Goal: Transaction & Acquisition: Purchase product/service

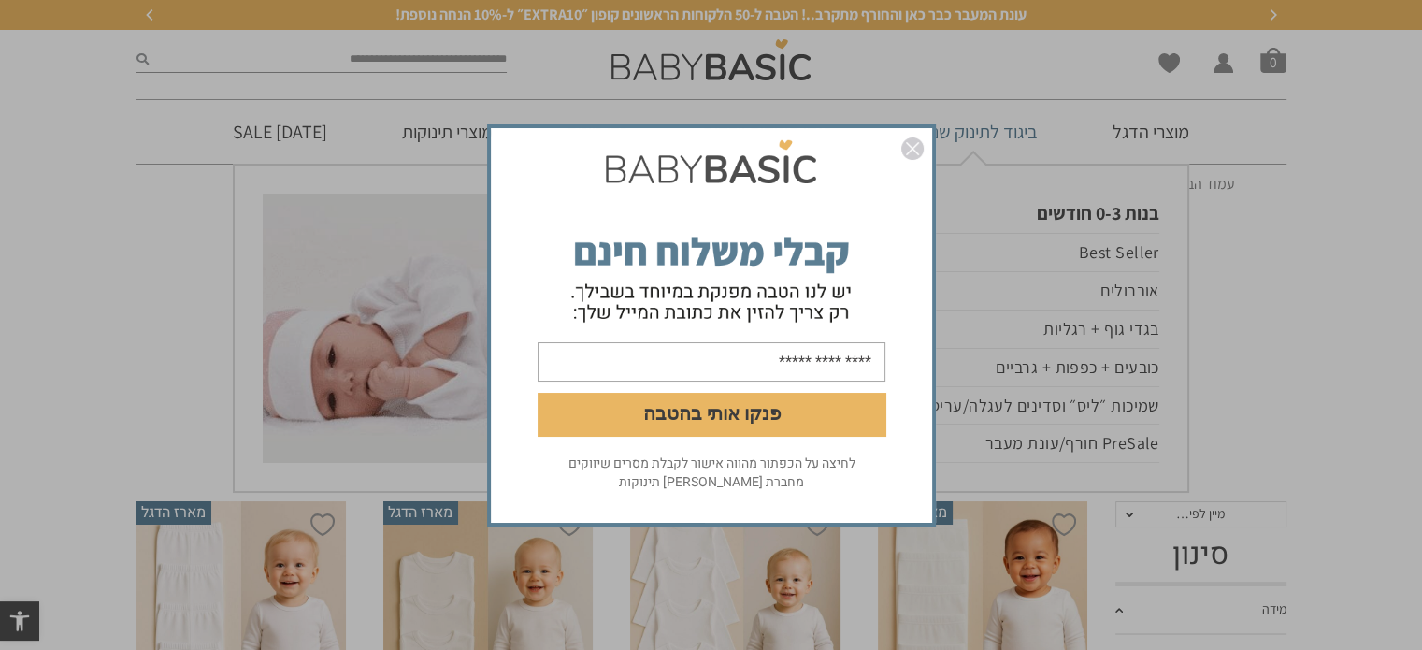
click at [916, 150] on img "סגור" at bounding box center [912, 148] width 22 height 22
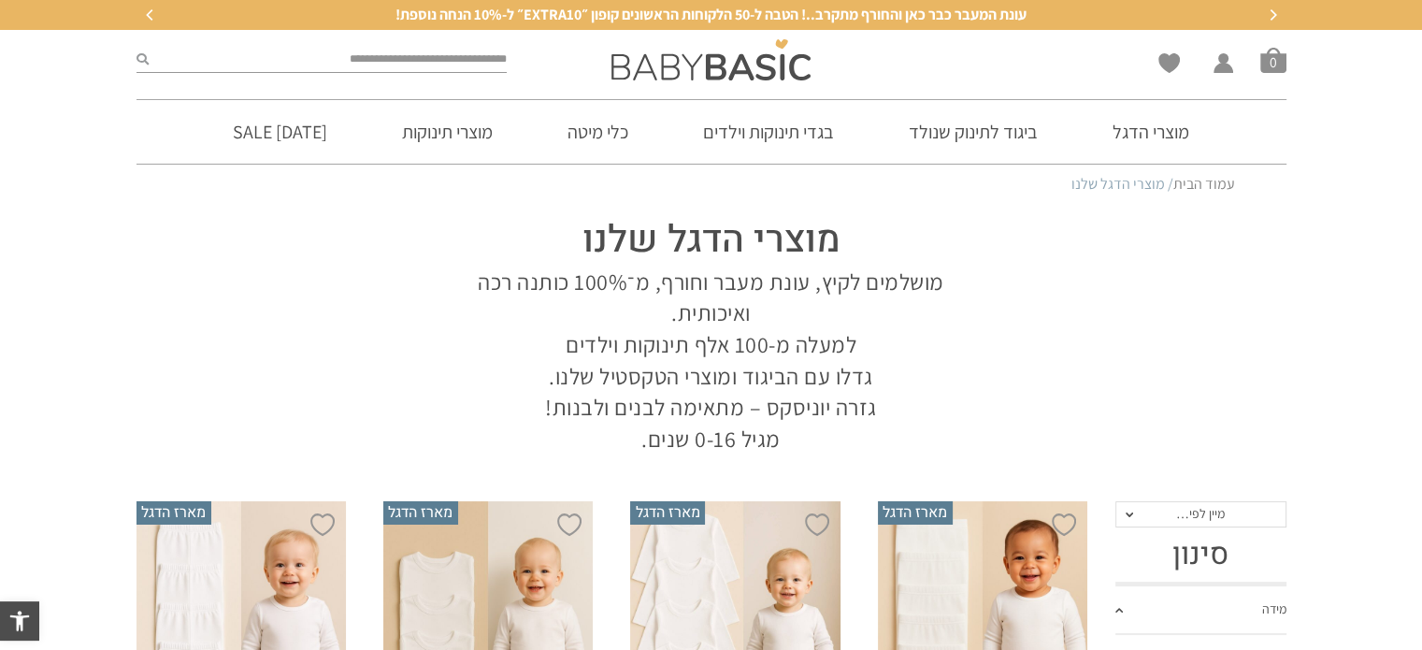
click at [436, 63] on input "search" at bounding box center [328, 60] width 359 height 24
type input "****"
click at [137, 48] on button "submit" at bounding box center [143, 60] width 12 height 24
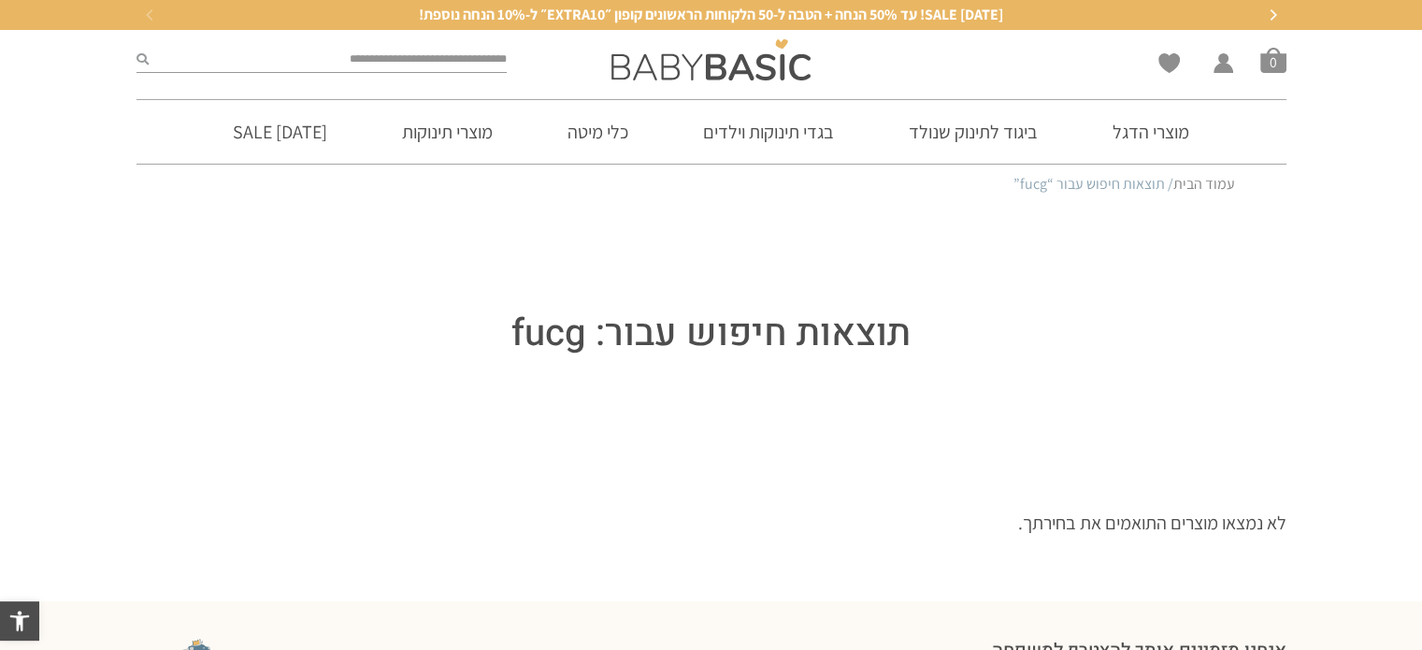
click at [482, 35] on div at bounding box center [322, 60] width 390 height 60
click at [476, 58] on input "search" at bounding box center [328, 60] width 359 height 24
type input "*"
type input "****"
click at [137, 48] on button "submit" at bounding box center [143, 60] width 12 height 24
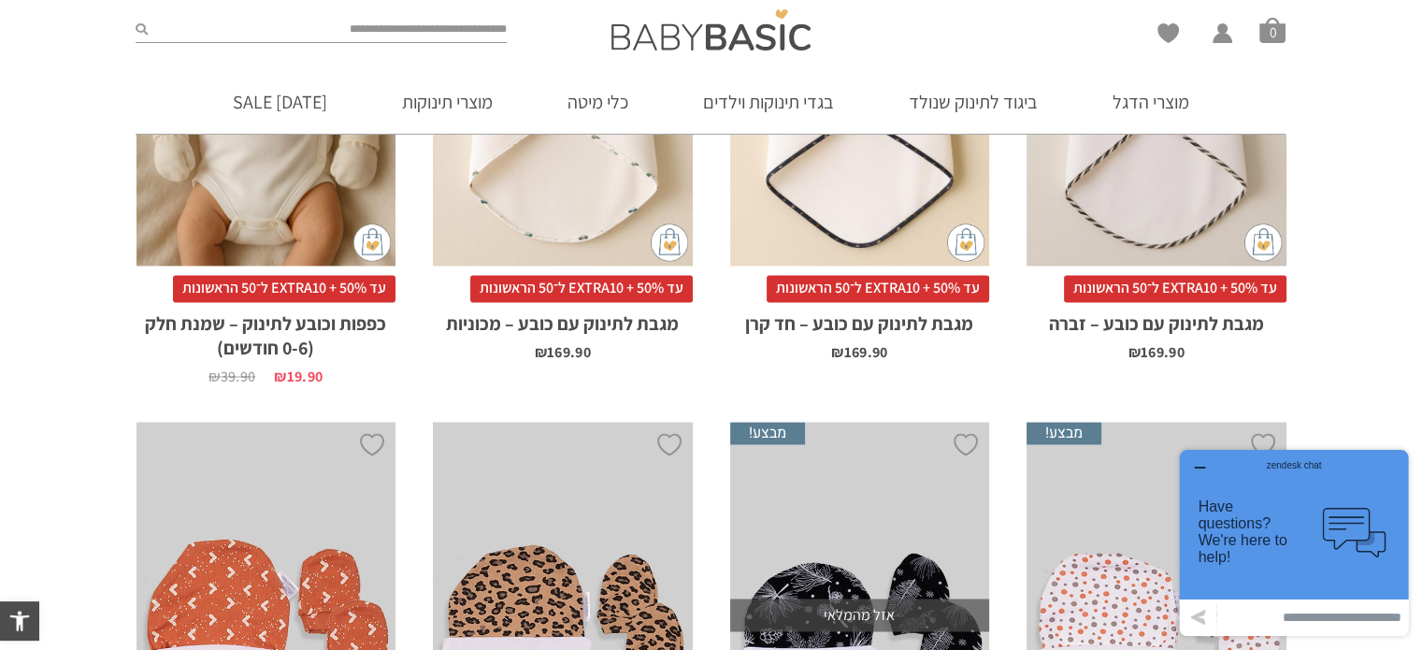
scroll to position [3086, 0]
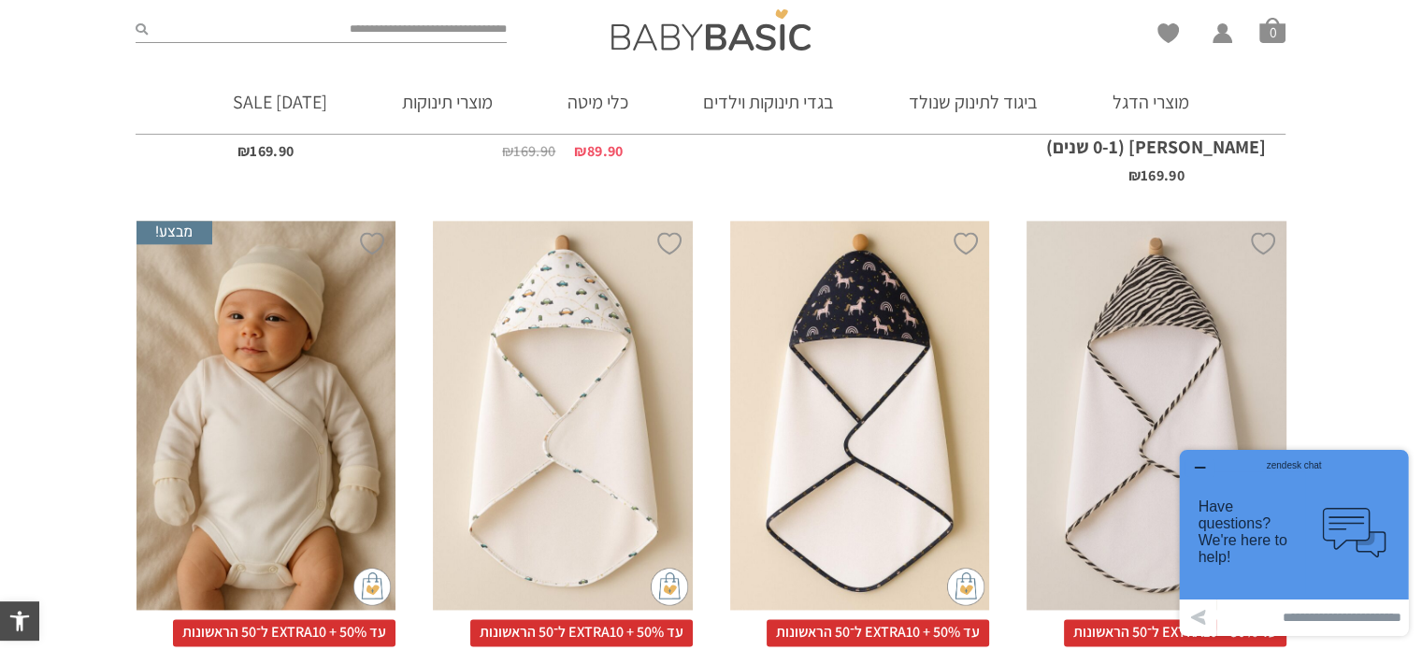
click at [331, 367] on div "x הוספה לסל" at bounding box center [267, 415] width 260 height 389
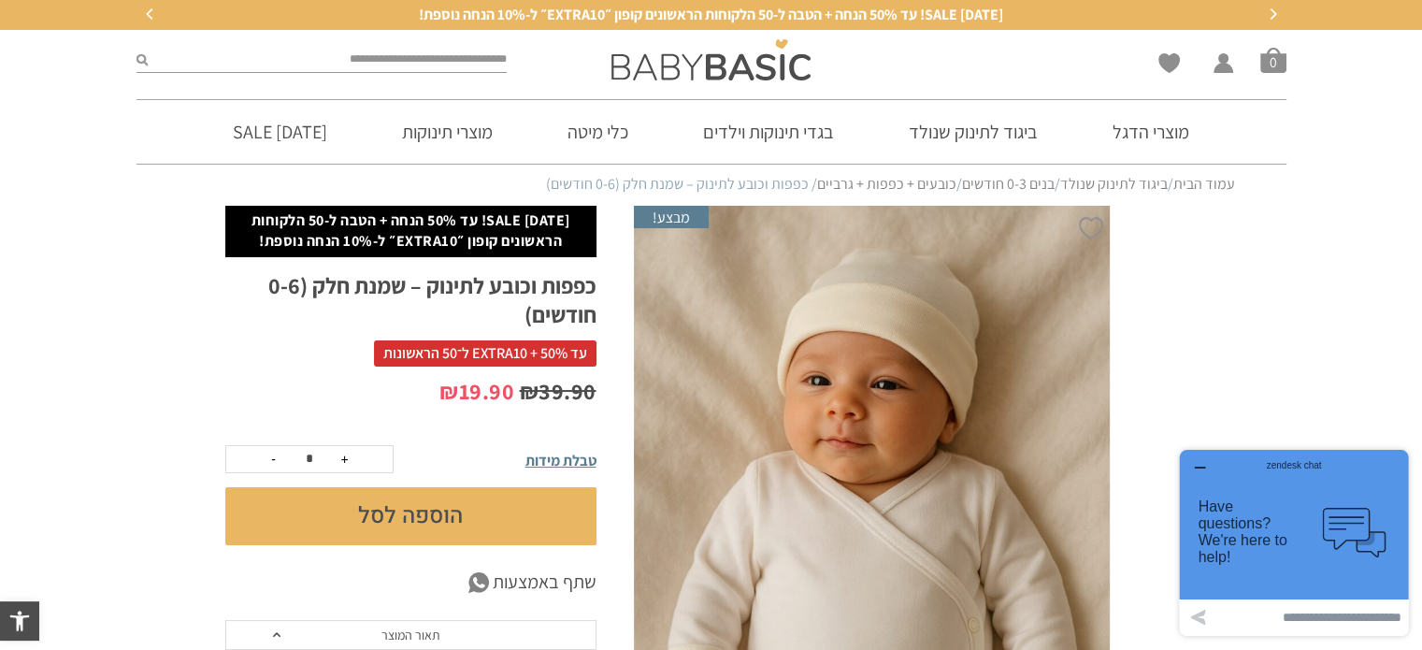
click at [478, 63] on input "search" at bounding box center [328, 60] width 360 height 24
type input "*"
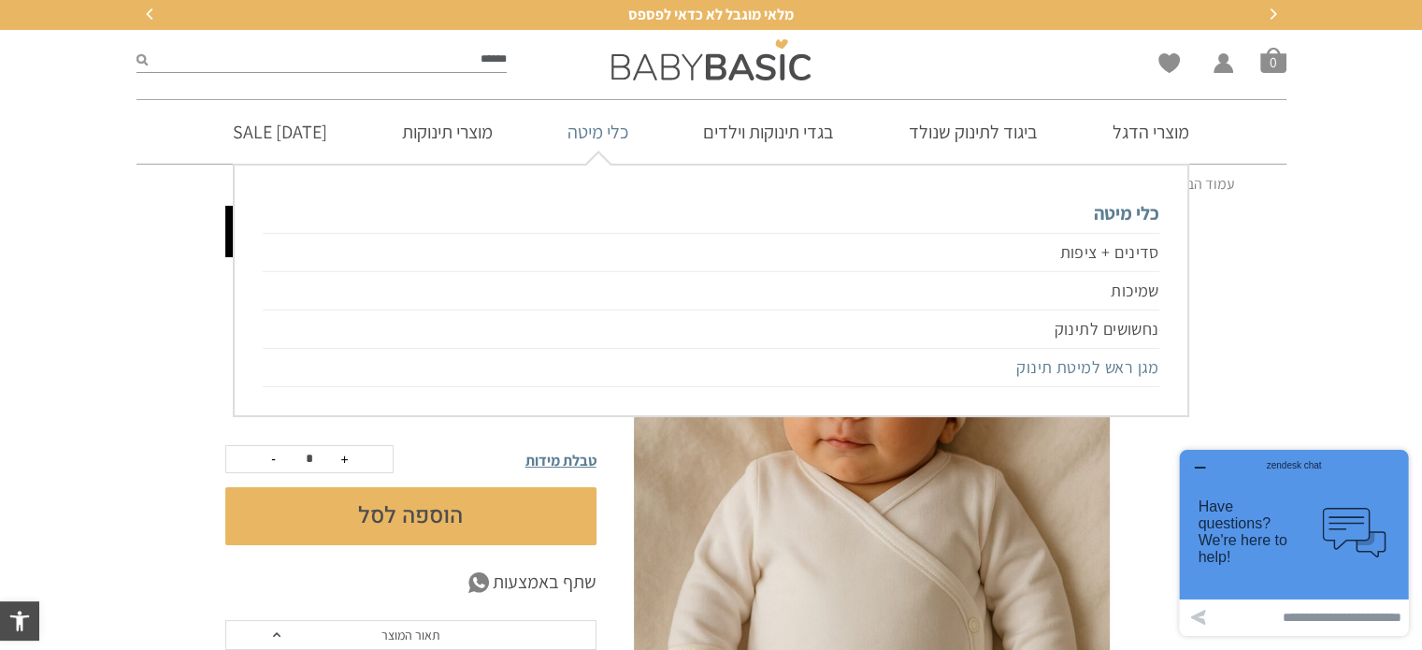
type input "******"
click at [137, 48] on button "submit" at bounding box center [142, 60] width 11 height 24
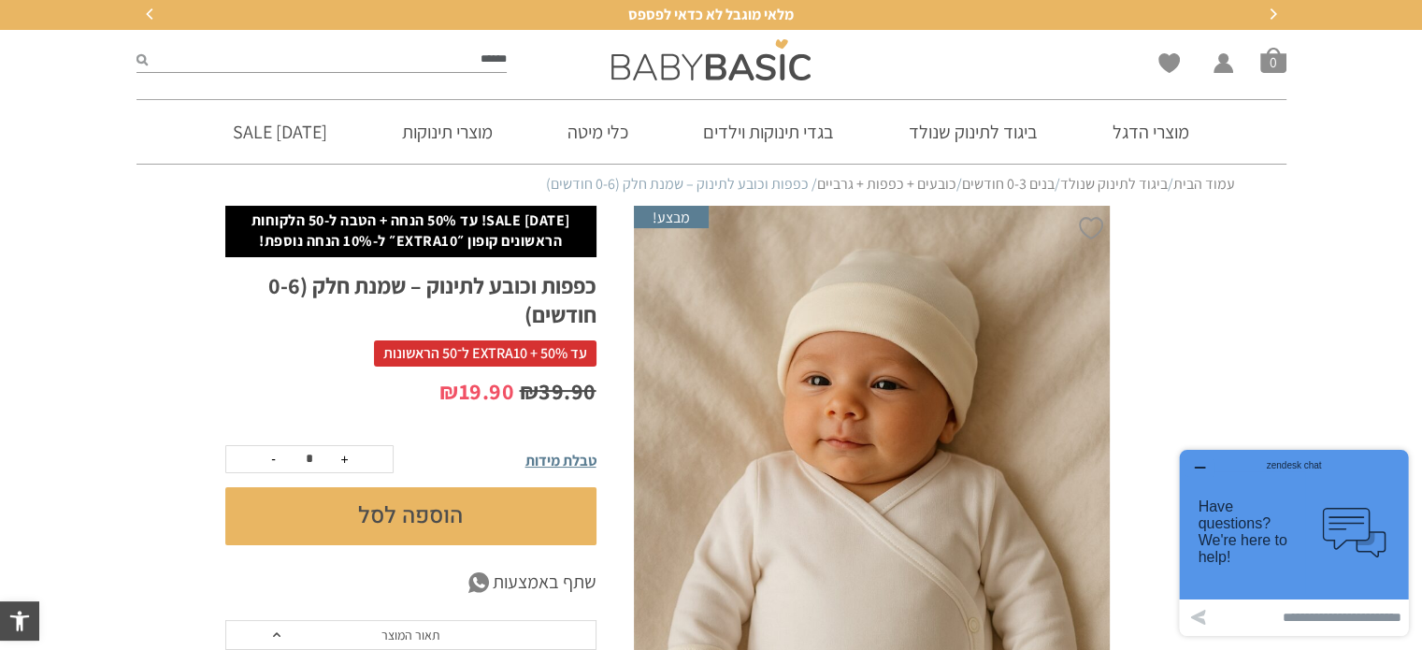
click at [138, 59] on icon "submit" at bounding box center [142, 59] width 11 height 12
click at [401, 67] on input "******" at bounding box center [328, 60] width 360 height 24
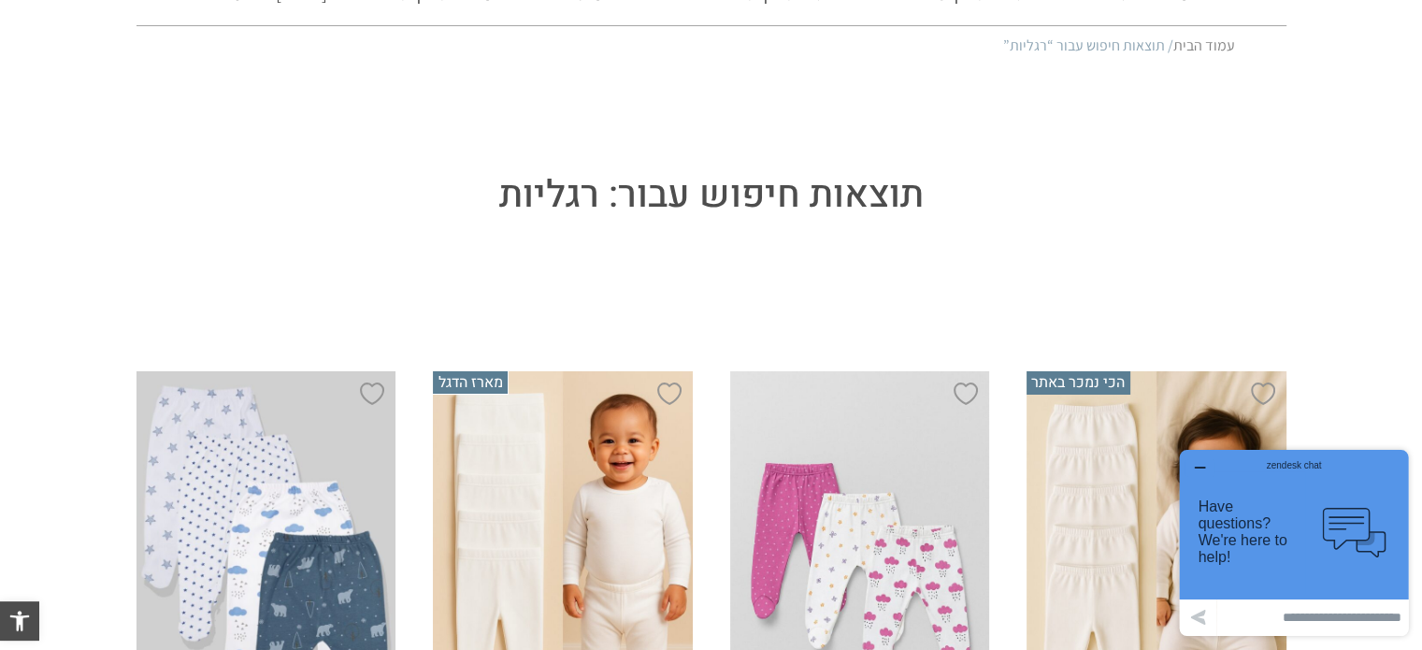
scroll to position [561, 0]
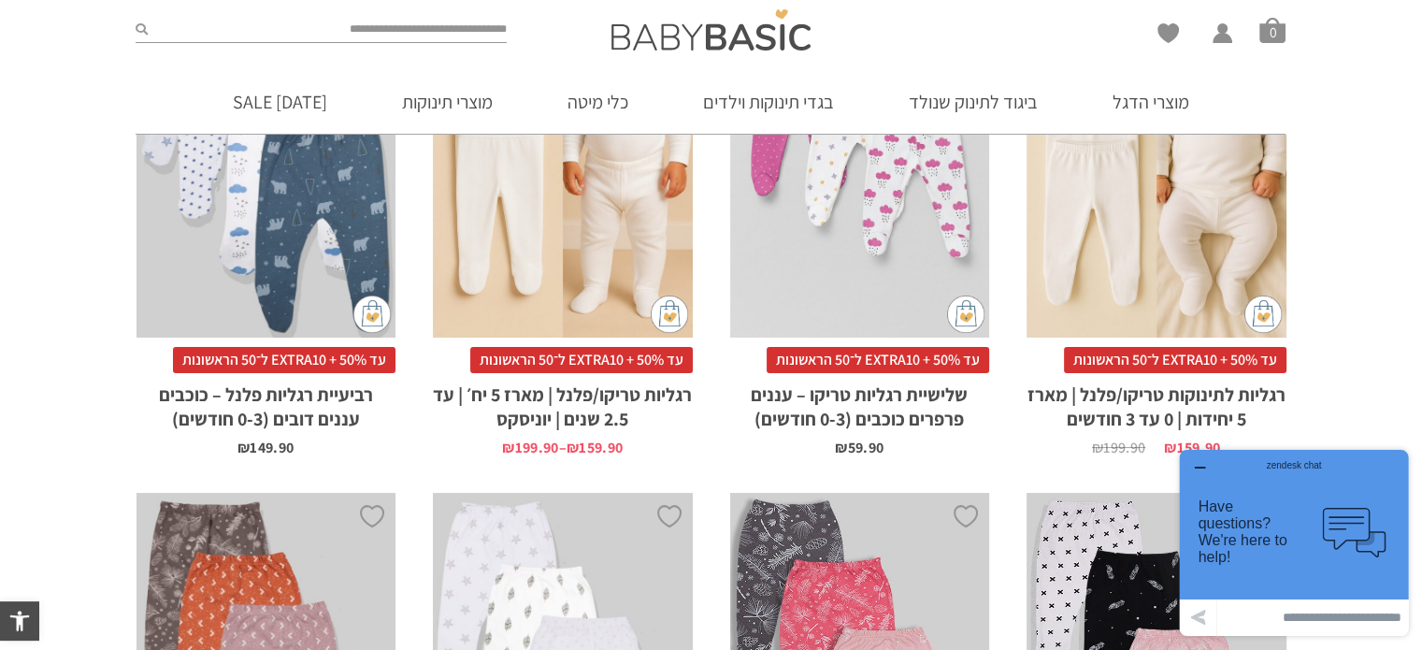
click at [1193, 210] on div "x בחירת סוג בד טריקו (עונת מעבר/קיץ) פלנל (חורף)" at bounding box center [1157, 143] width 260 height 389
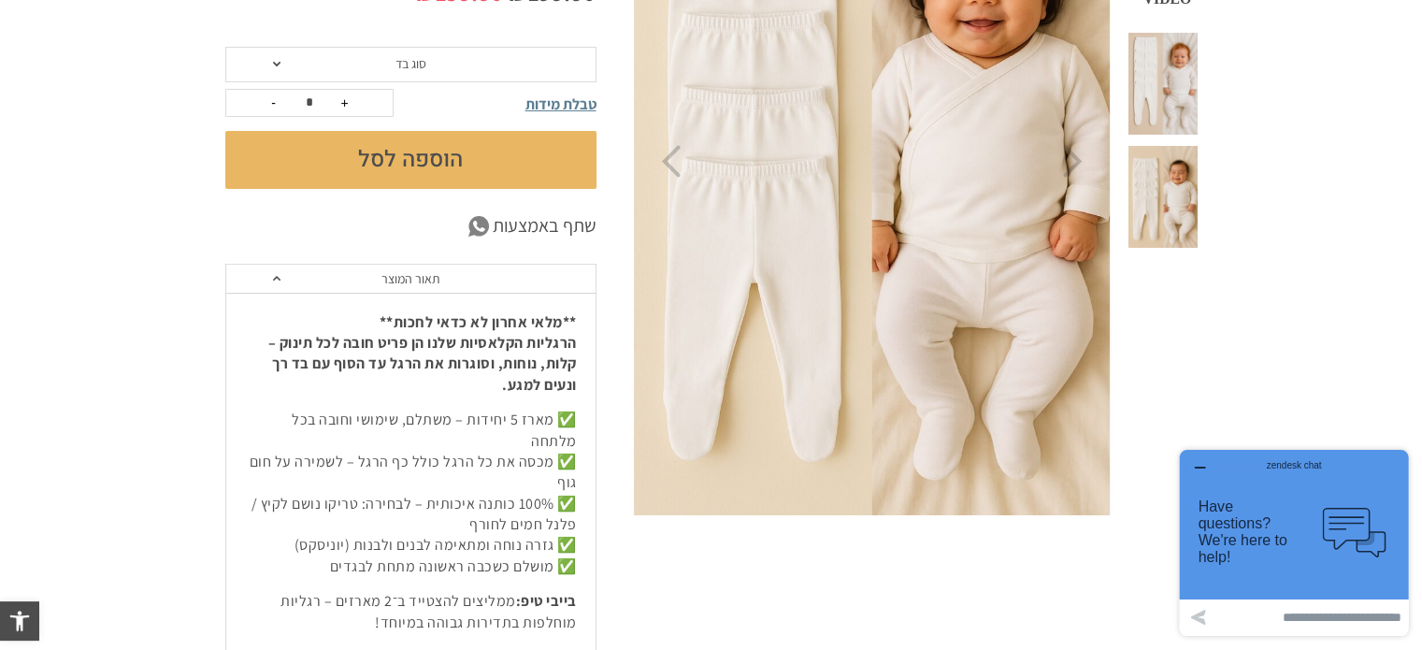
scroll to position [216, 0]
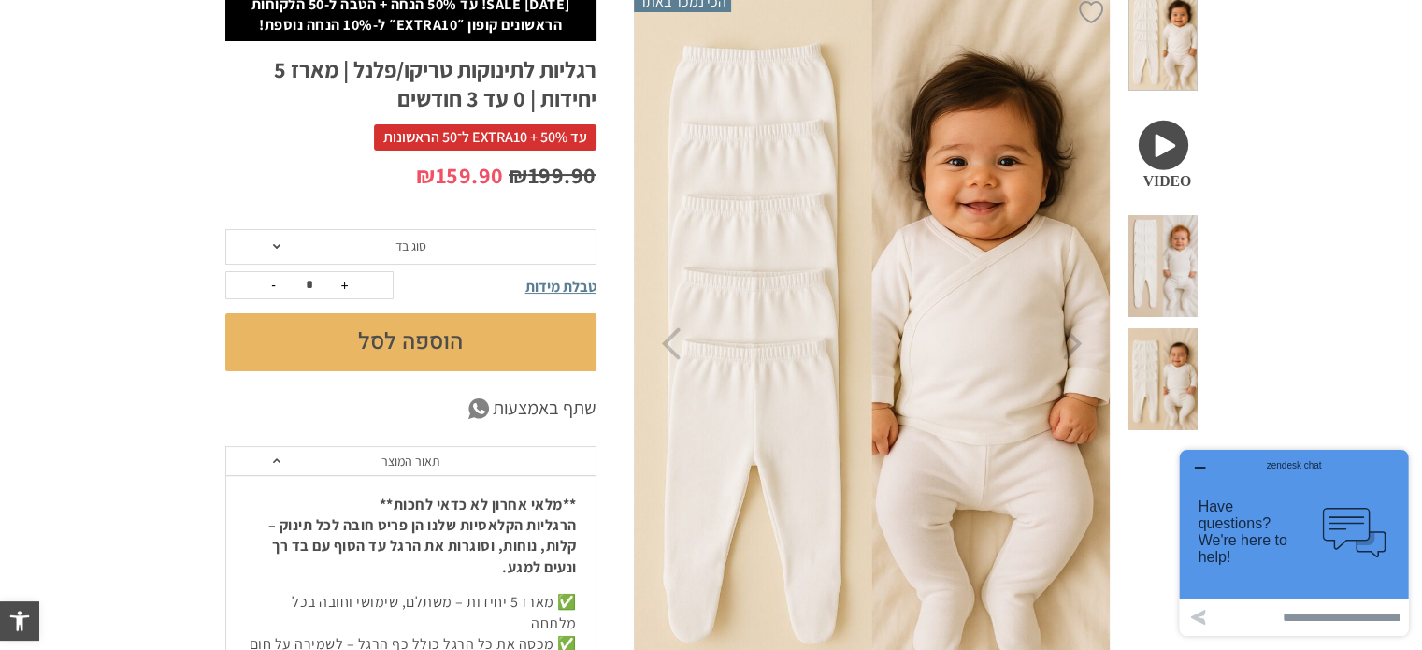
click at [1191, 215] on span at bounding box center [1163, 266] width 68 height 102
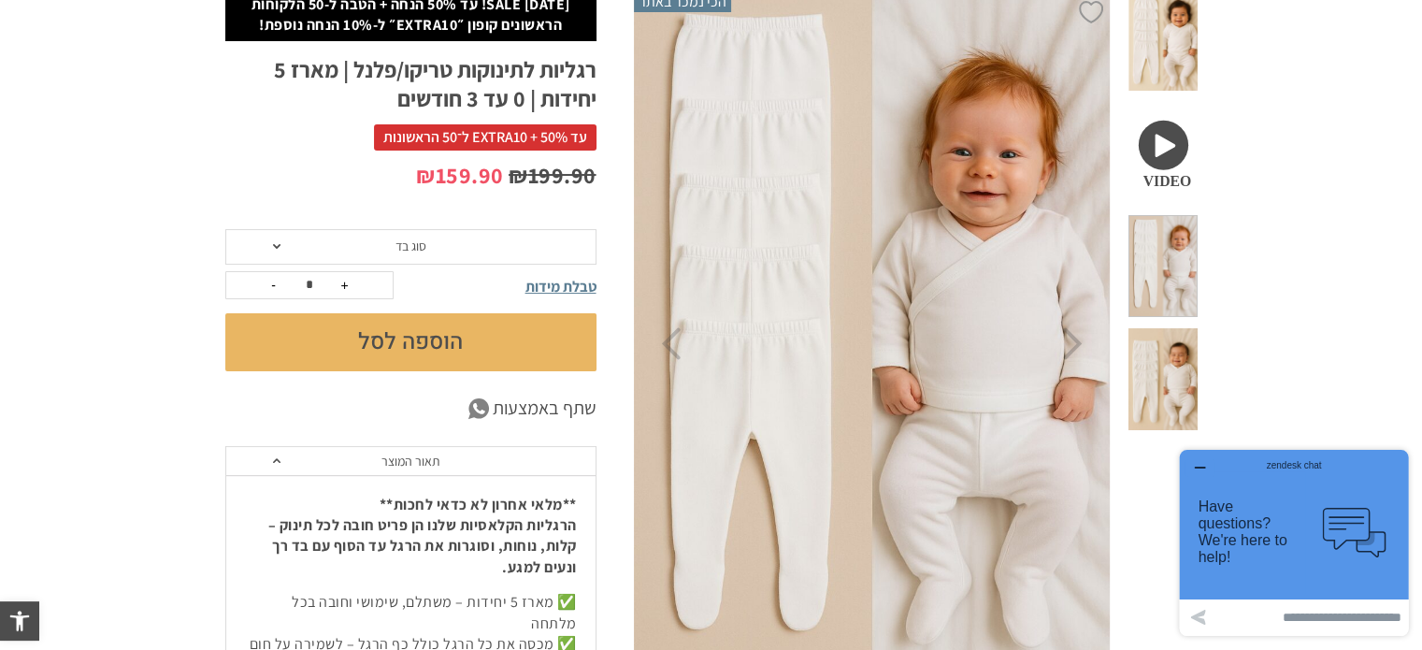
click at [1174, 328] on span at bounding box center [1163, 379] width 68 height 102
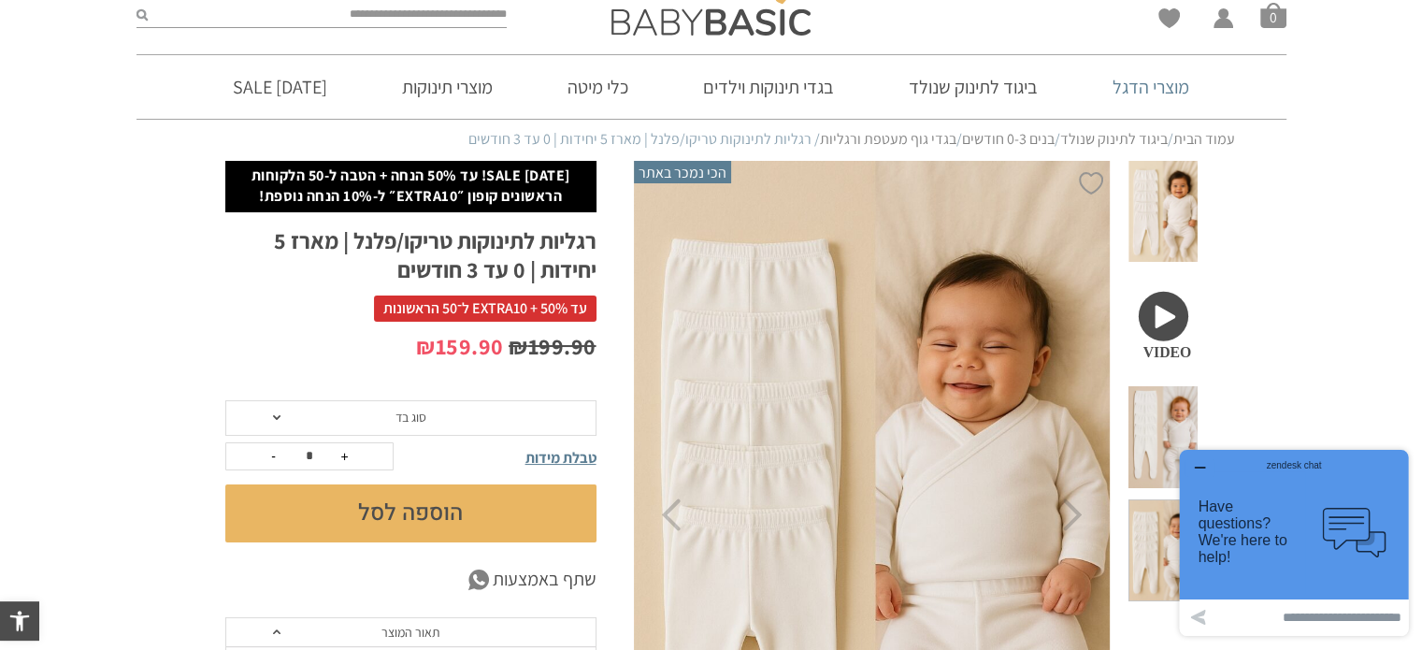
scroll to position [0, 0]
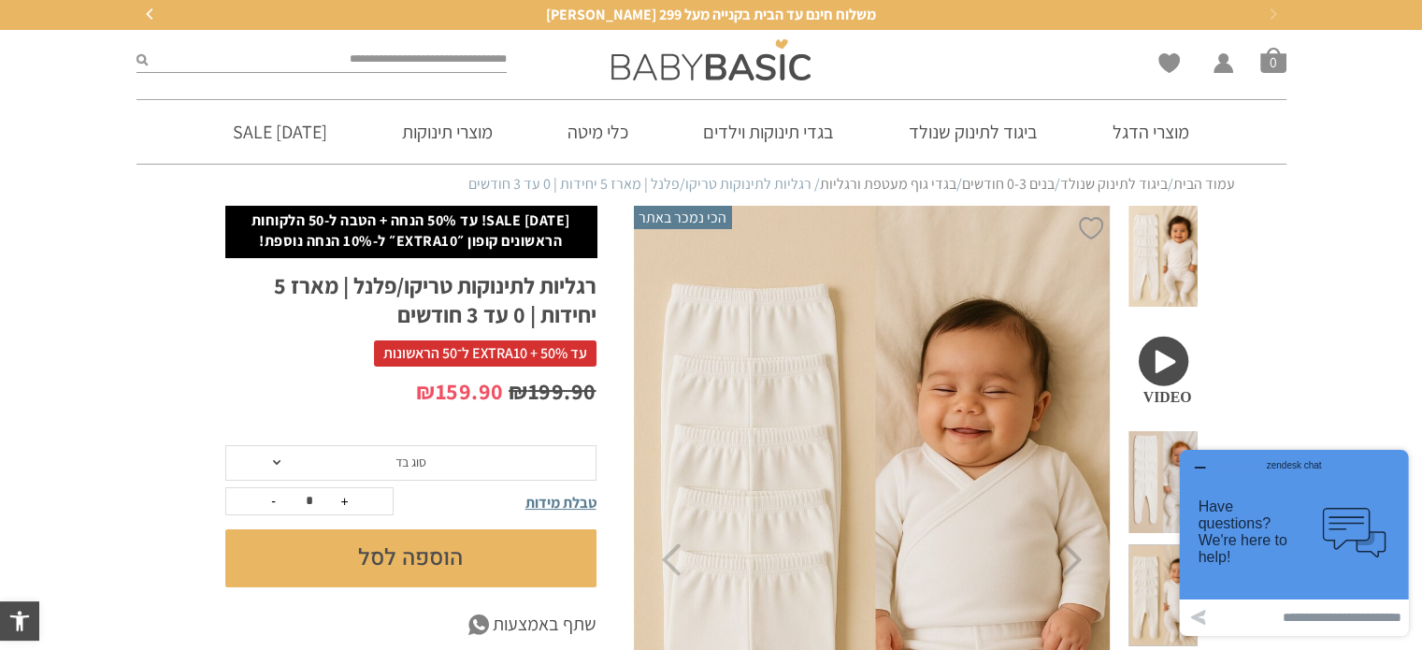
click at [238, 60] on input "search" at bounding box center [328, 60] width 360 height 24
type input "********"
click at [137, 48] on button "submit" at bounding box center [142, 60] width 11 height 24
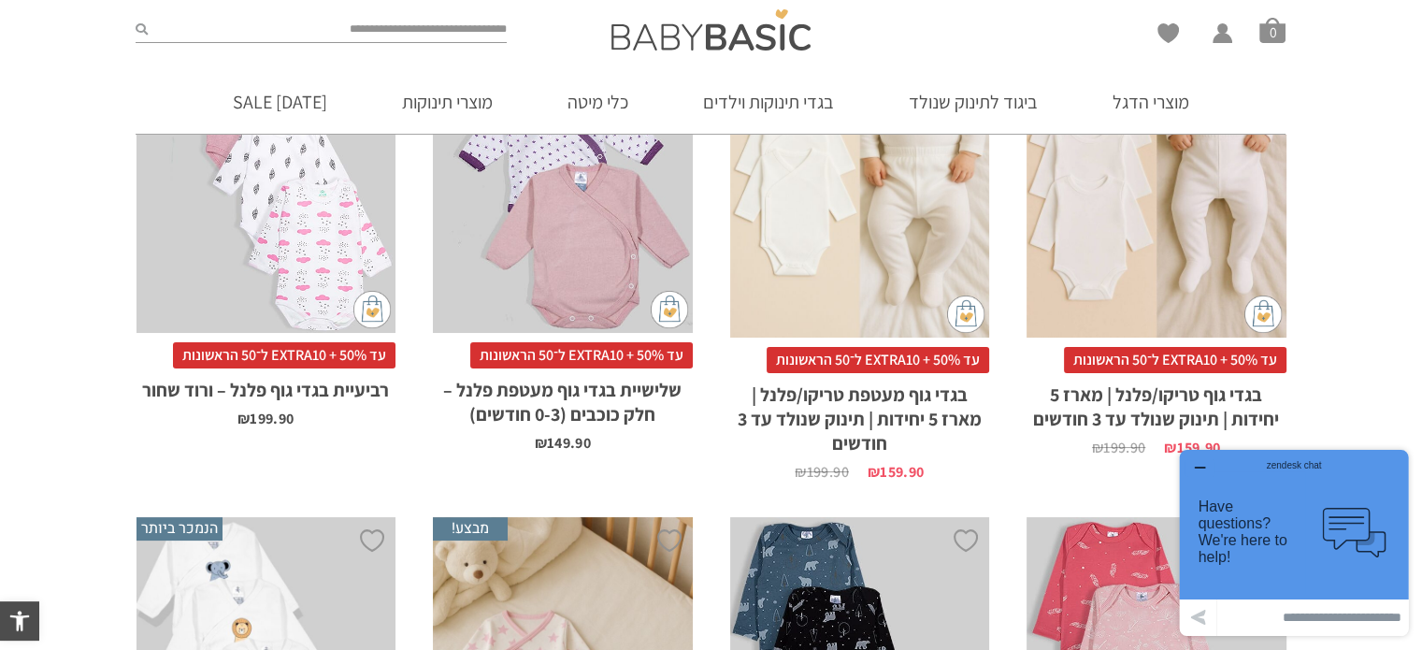
scroll to position [374, 0]
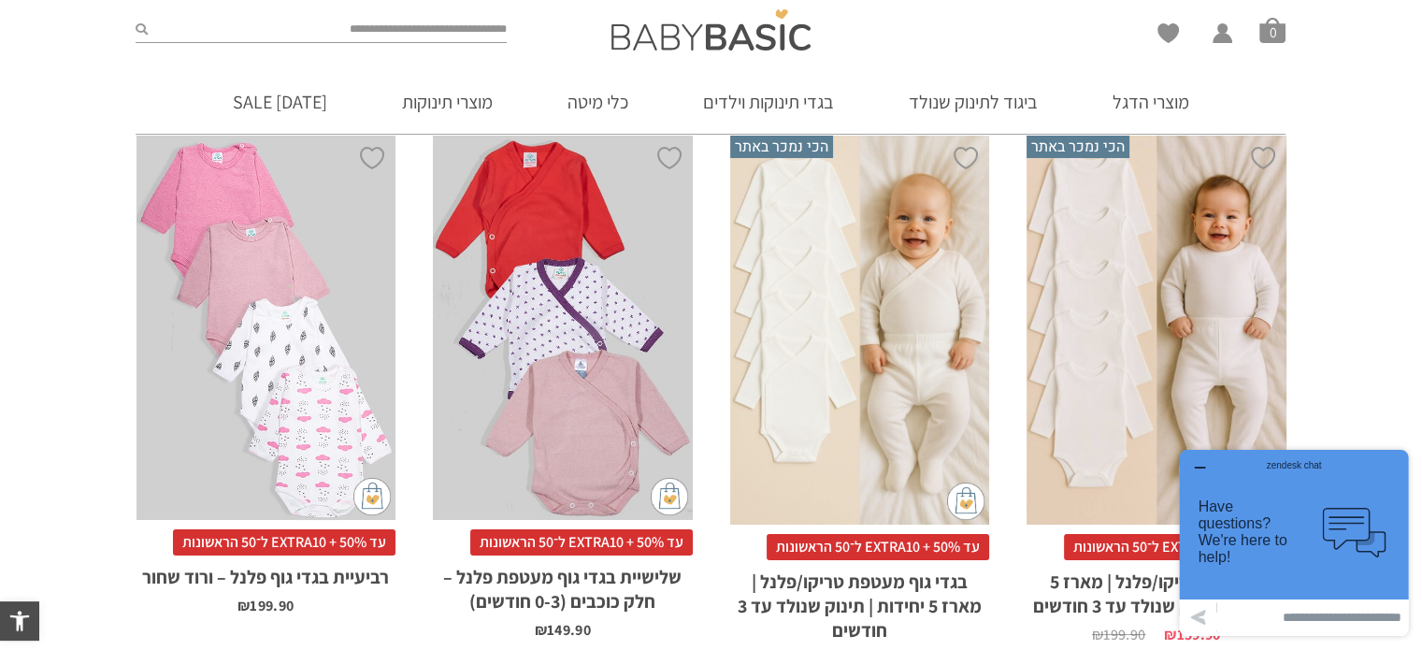
click at [1119, 246] on div "x בחירת סוג בד טריקו (עונת מעבר/קיץ) פלנל (חורף)" at bounding box center [1157, 330] width 260 height 389
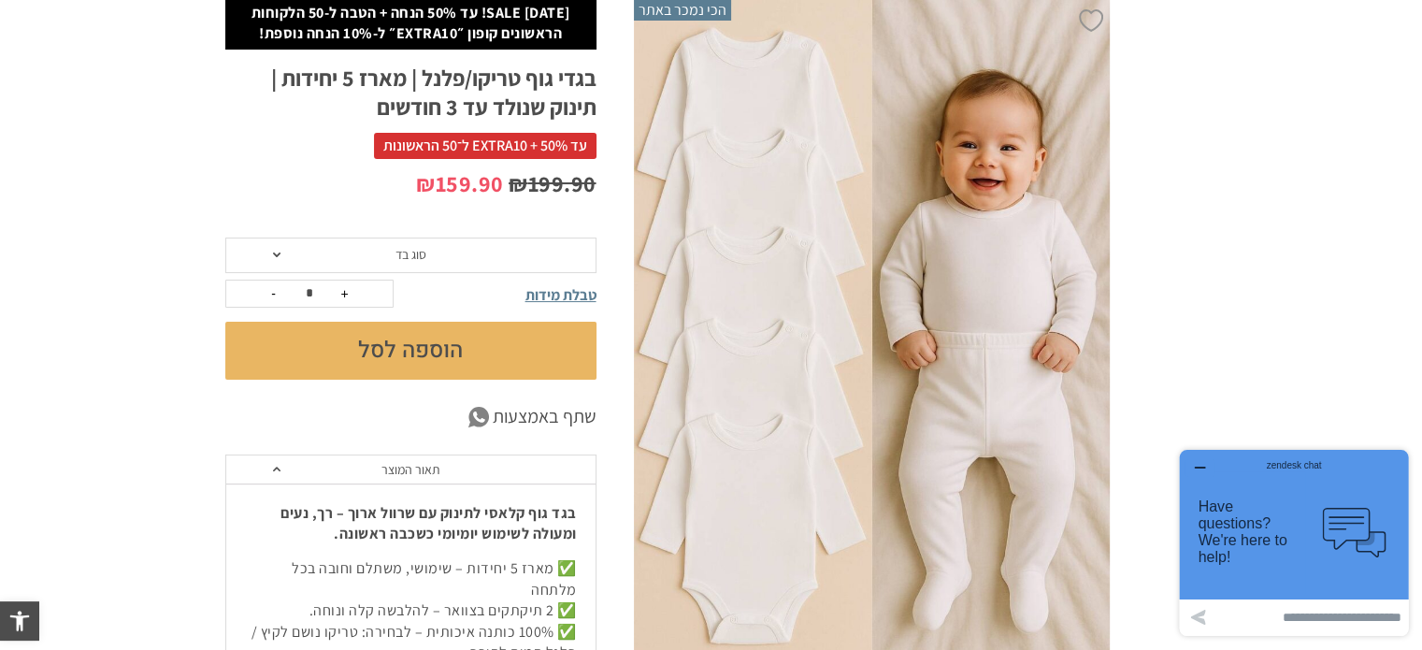
scroll to position [94, 0]
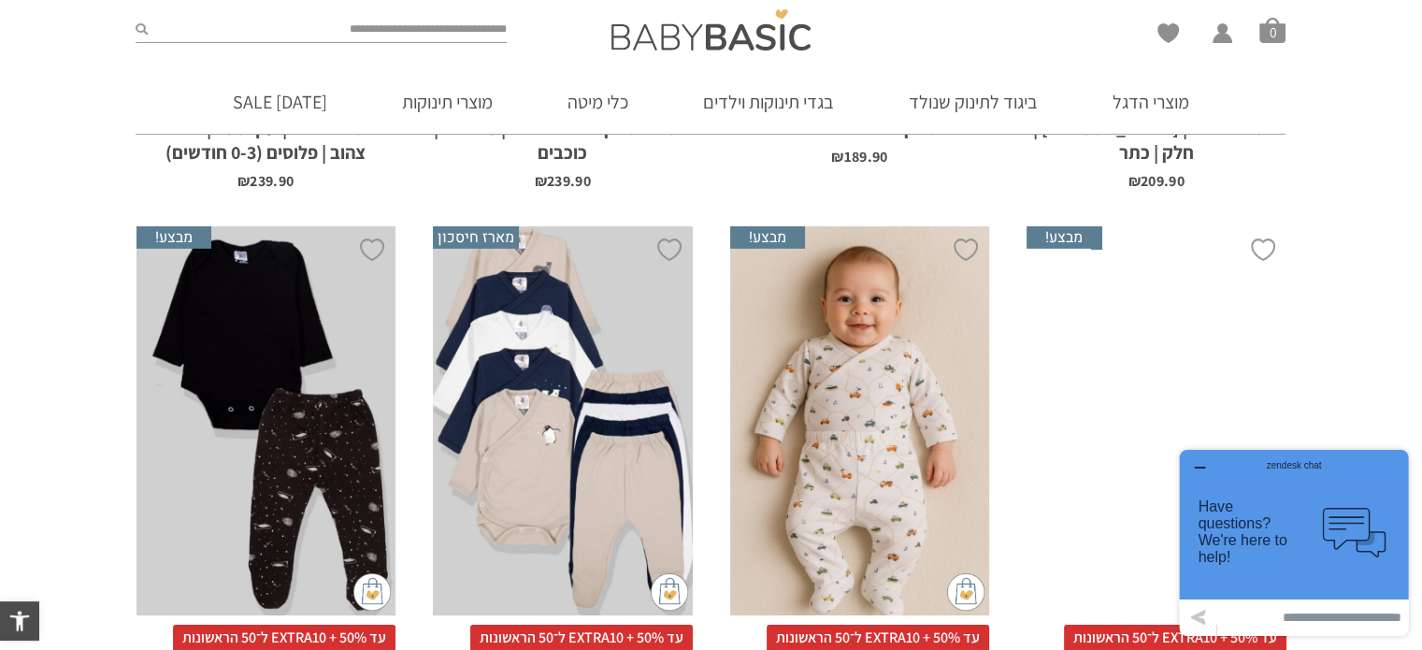
scroll to position [6545, 0]
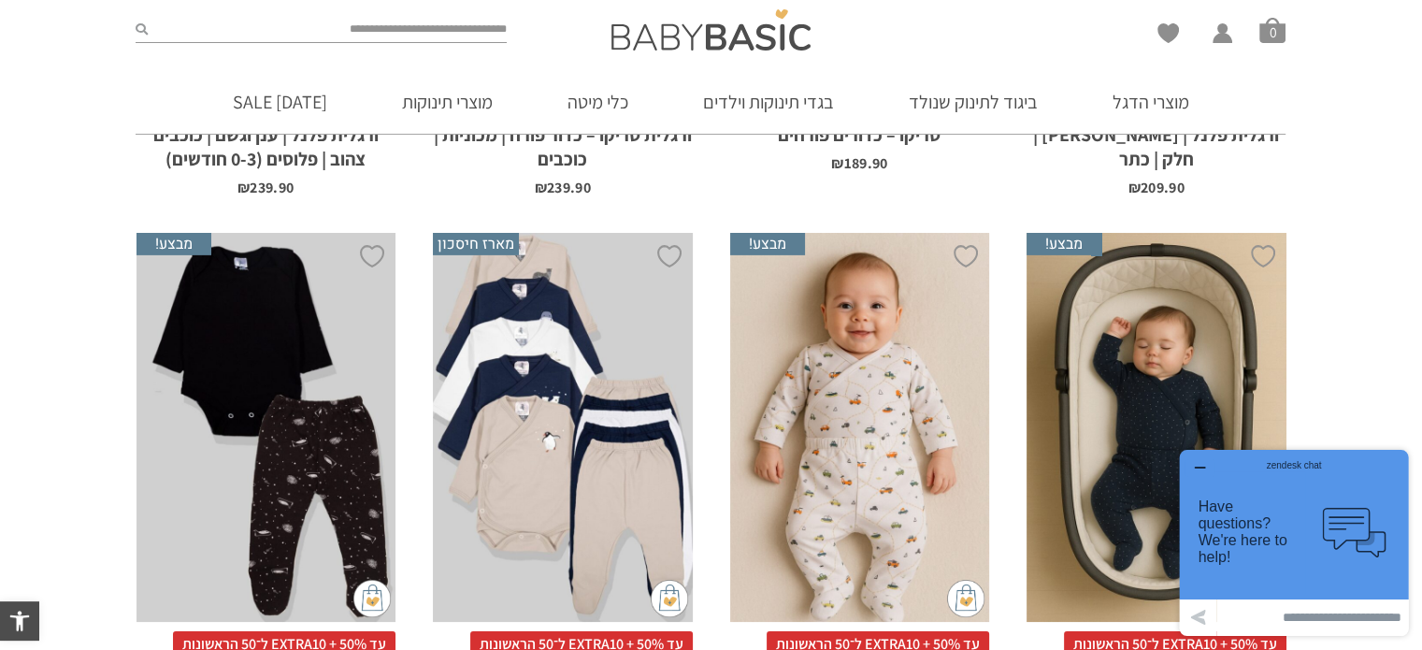
click at [400, 28] on input "search" at bounding box center [327, 30] width 359 height 24
type input "******"
click at [136, 18] on button "submit" at bounding box center [142, 30] width 12 height 24
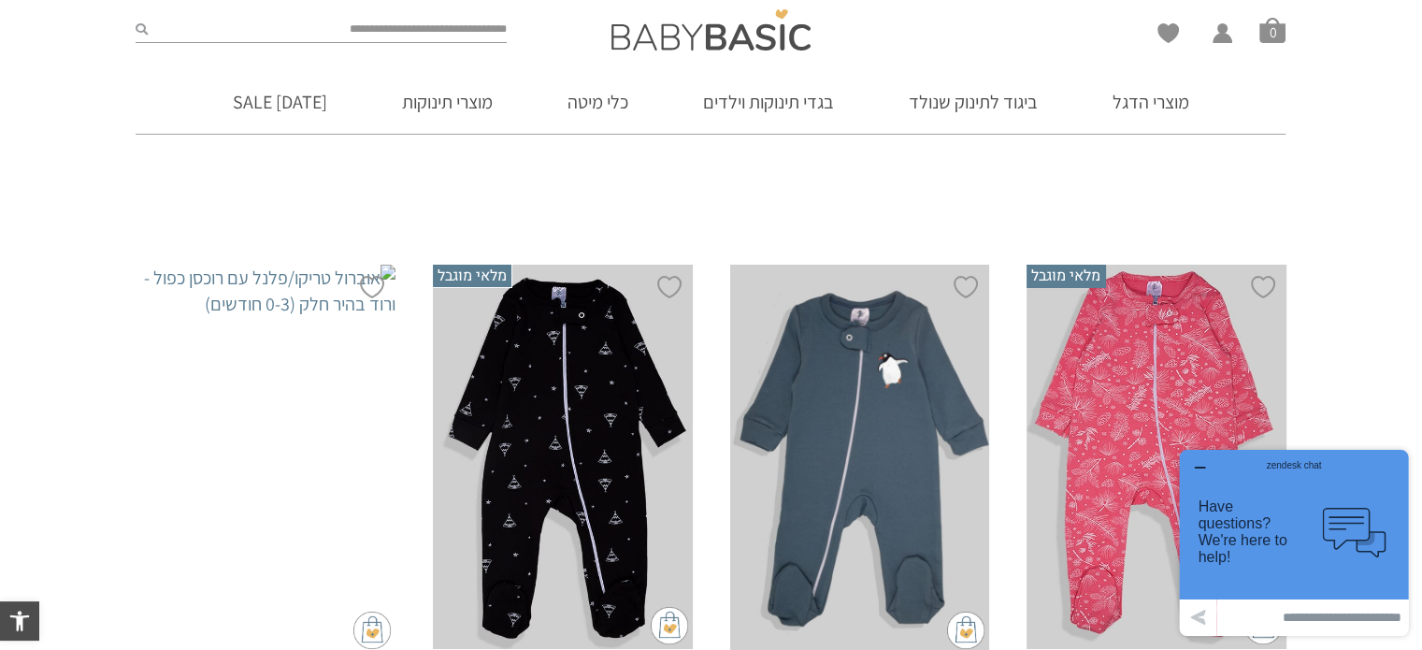
scroll to position [561, 0]
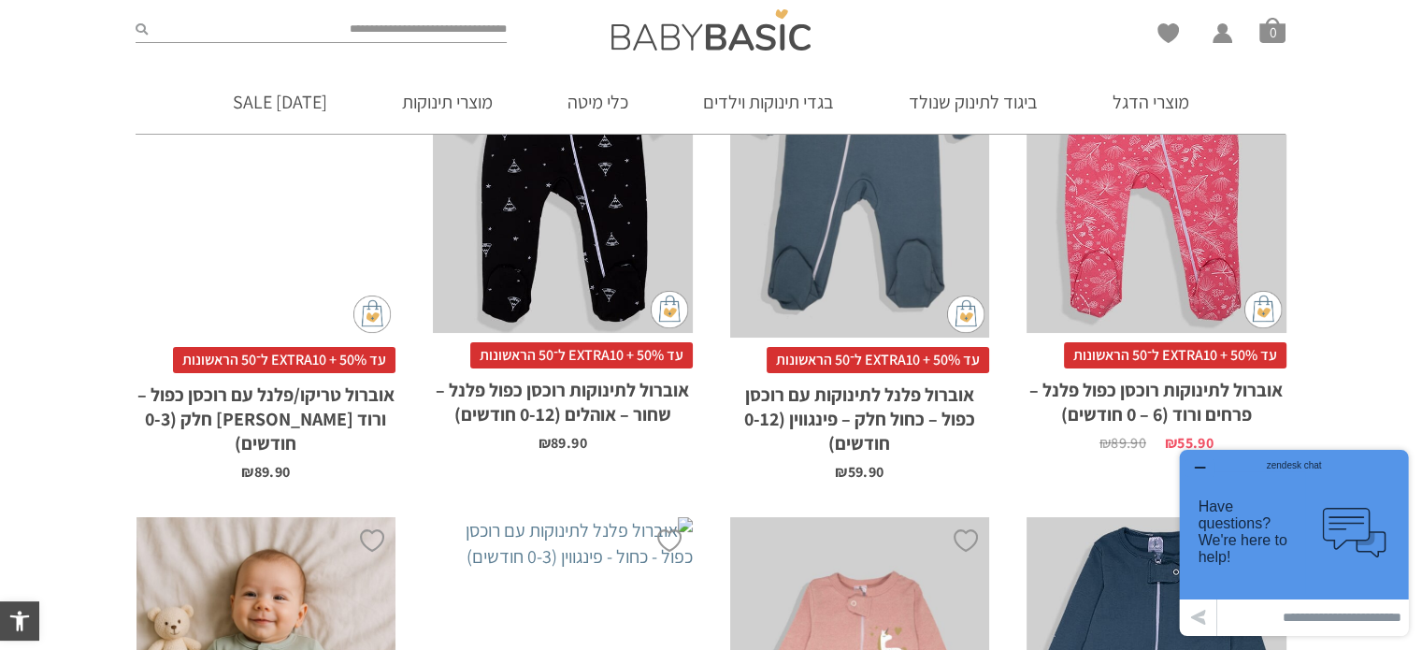
click at [307, 260] on div "x בחירת סוג בד טריקו (עונת מעבר/קיץ) פלנל (חורף)" at bounding box center [267, 143] width 260 height 389
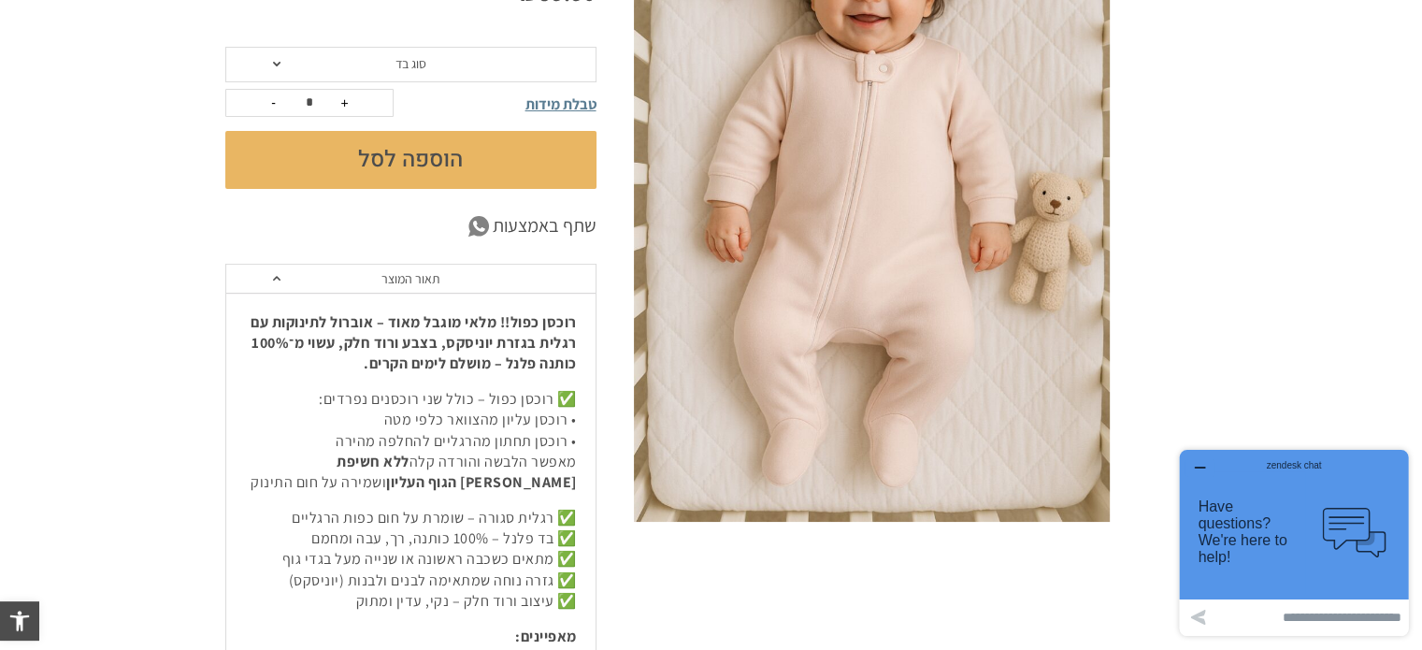
scroll to position [468, 0]
